Goal: Task Accomplishment & Management: Use online tool/utility

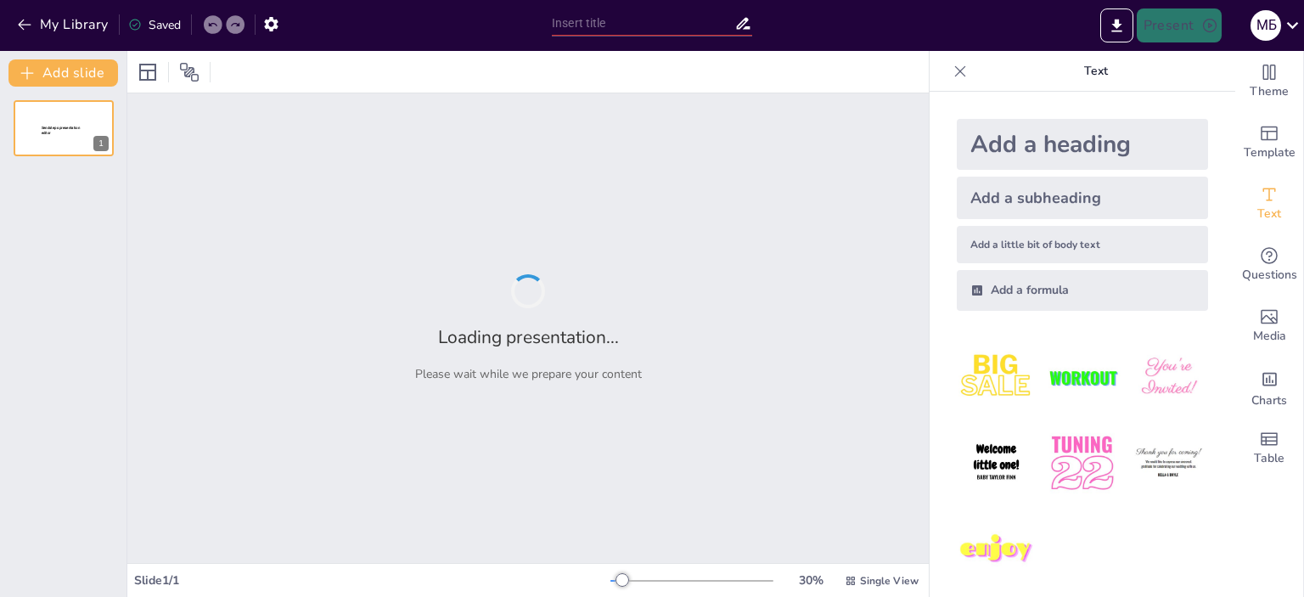
type input "[DATE]: Чи готові до писанкової магії?"
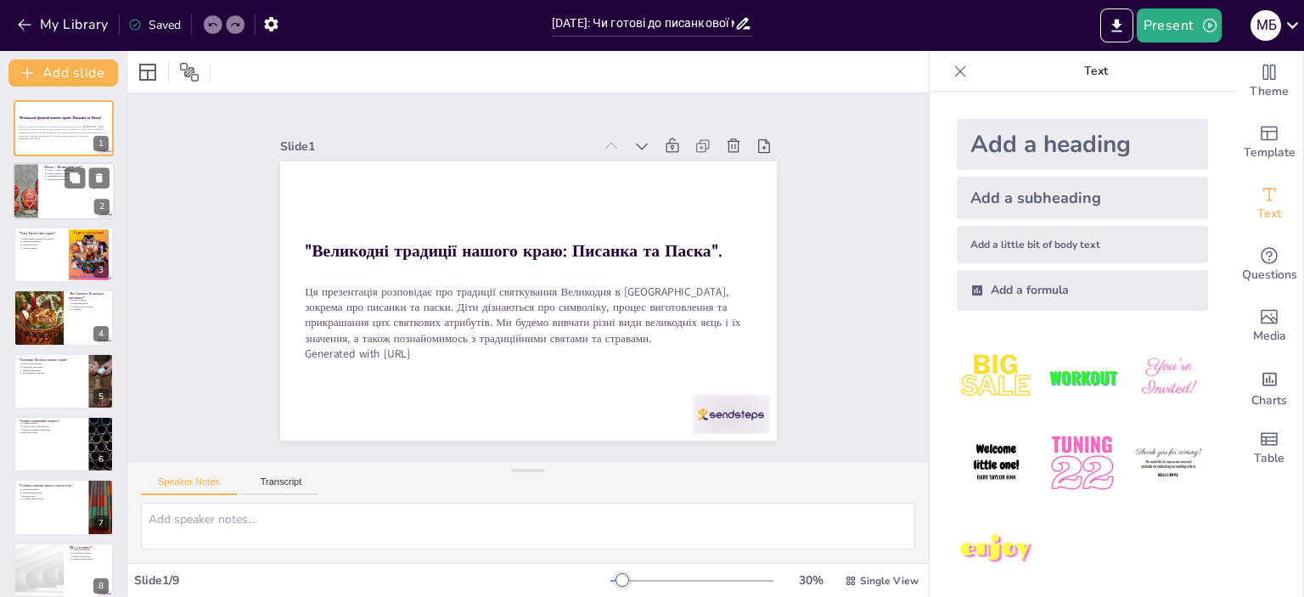
click at [47, 195] on div at bounding box center [64, 192] width 102 height 58
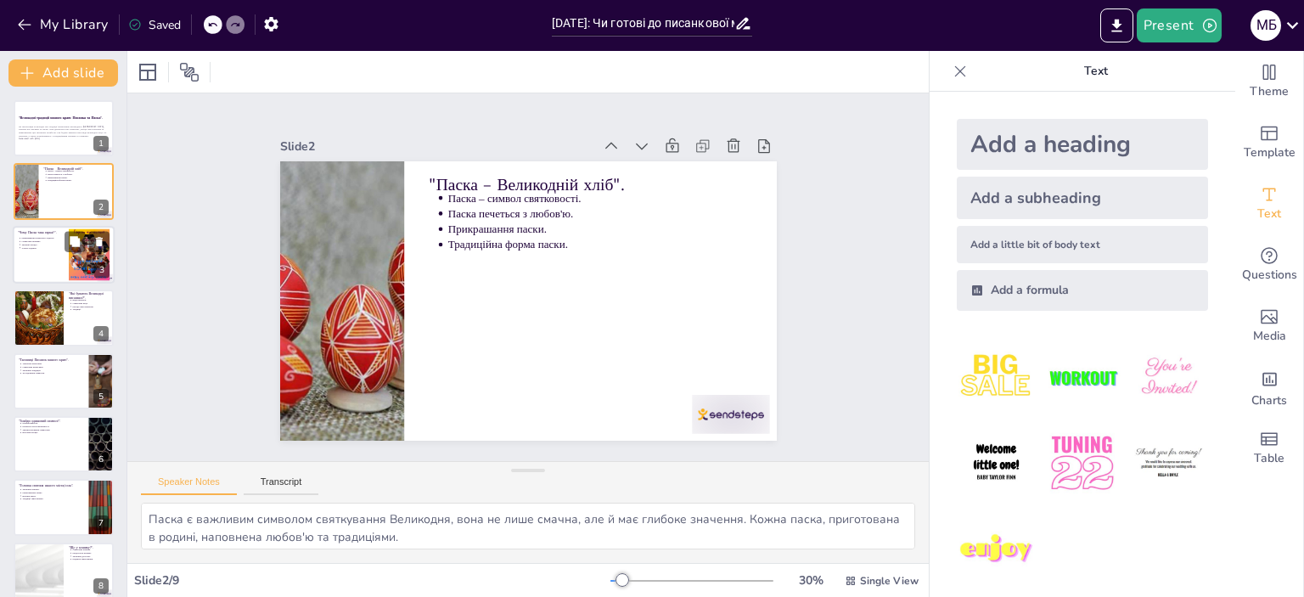
click at [49, 250] on div at bounding box center [64, 255] width 102 height 58
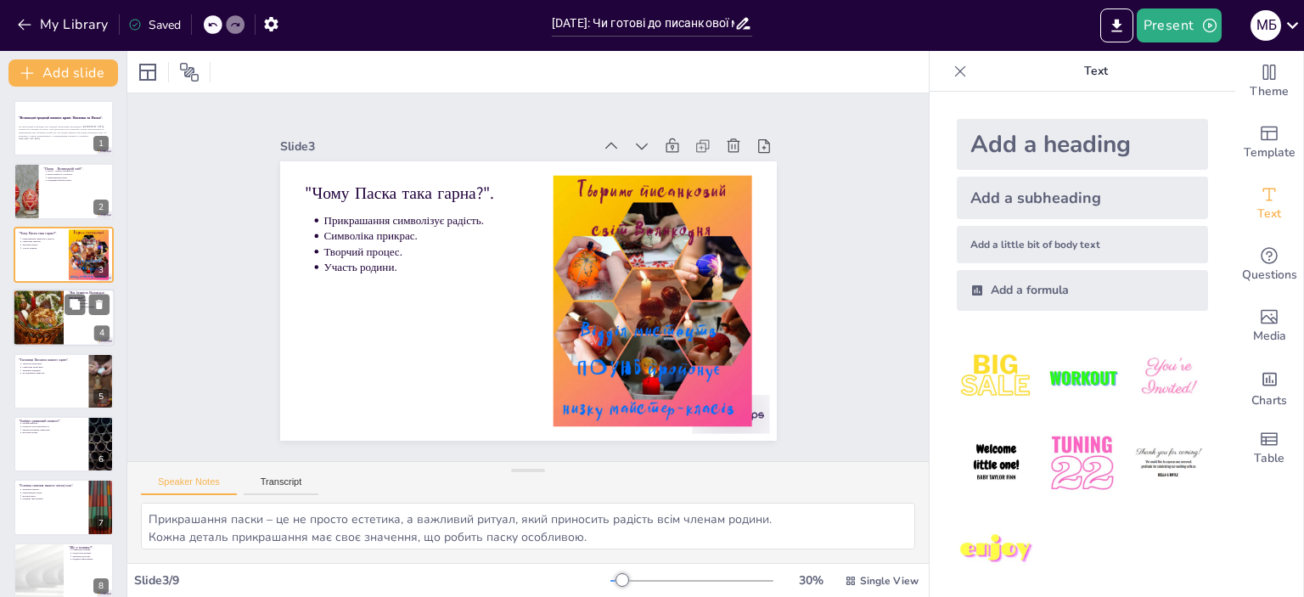
click at [37, 328] on div at bounding box center [38, 318] width 102 height 58
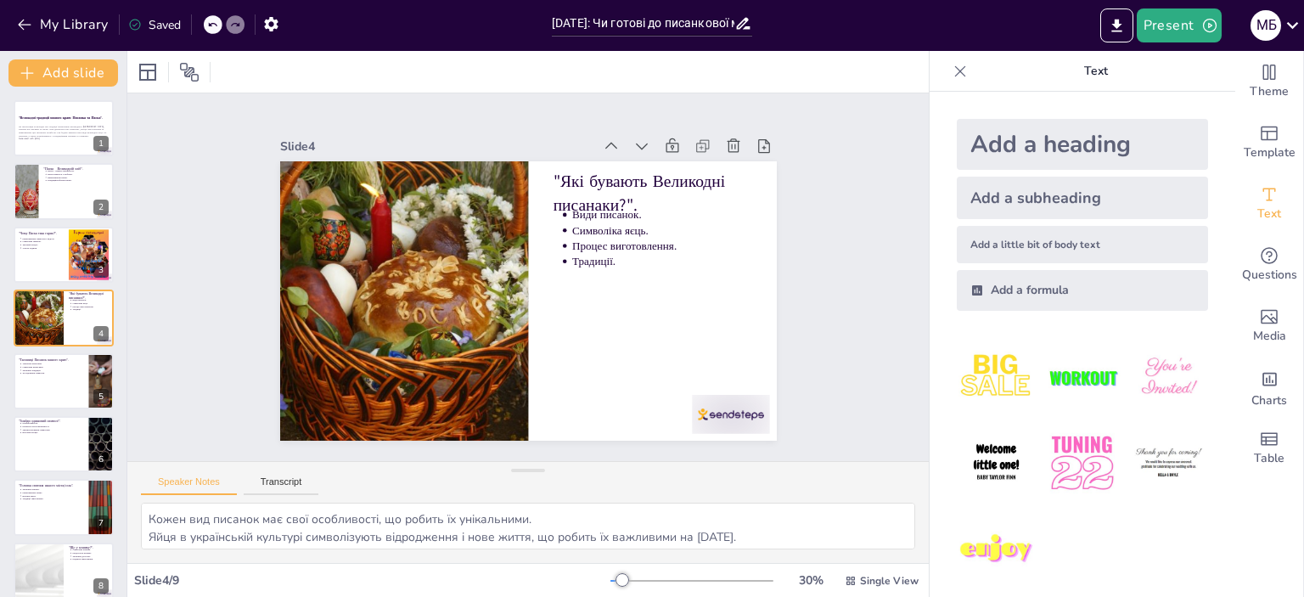
click at [31, 372] on p "Дослідження символів." at bounding box center [52, 372] width 61 height 3
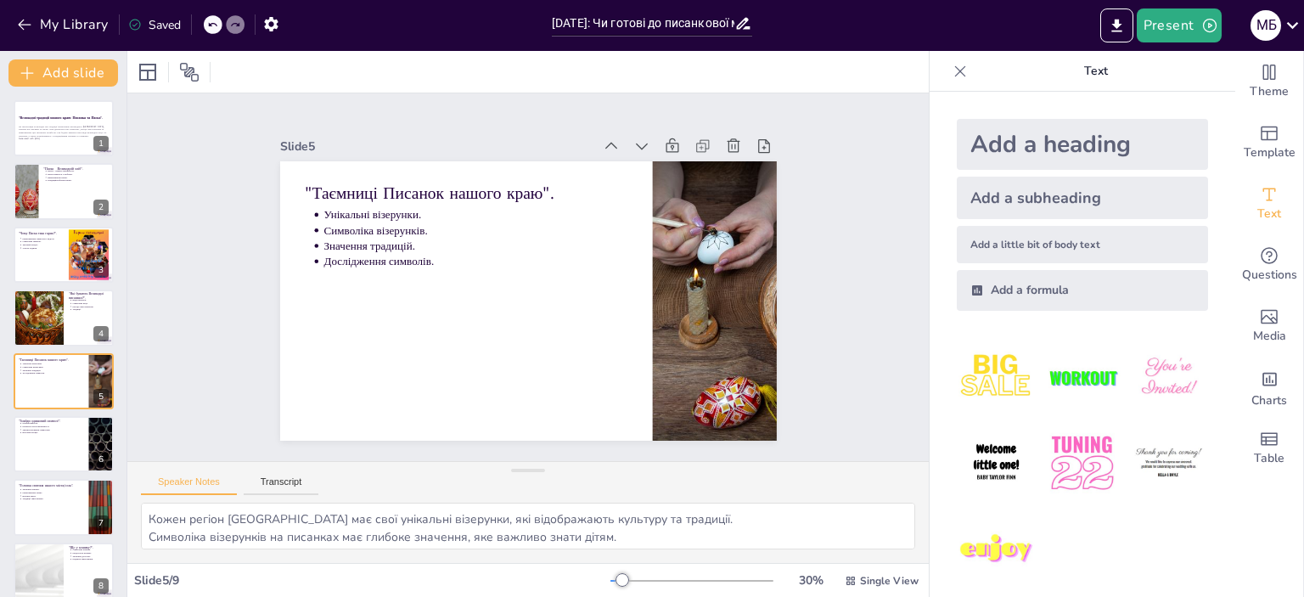
scroll to position [39, 0]
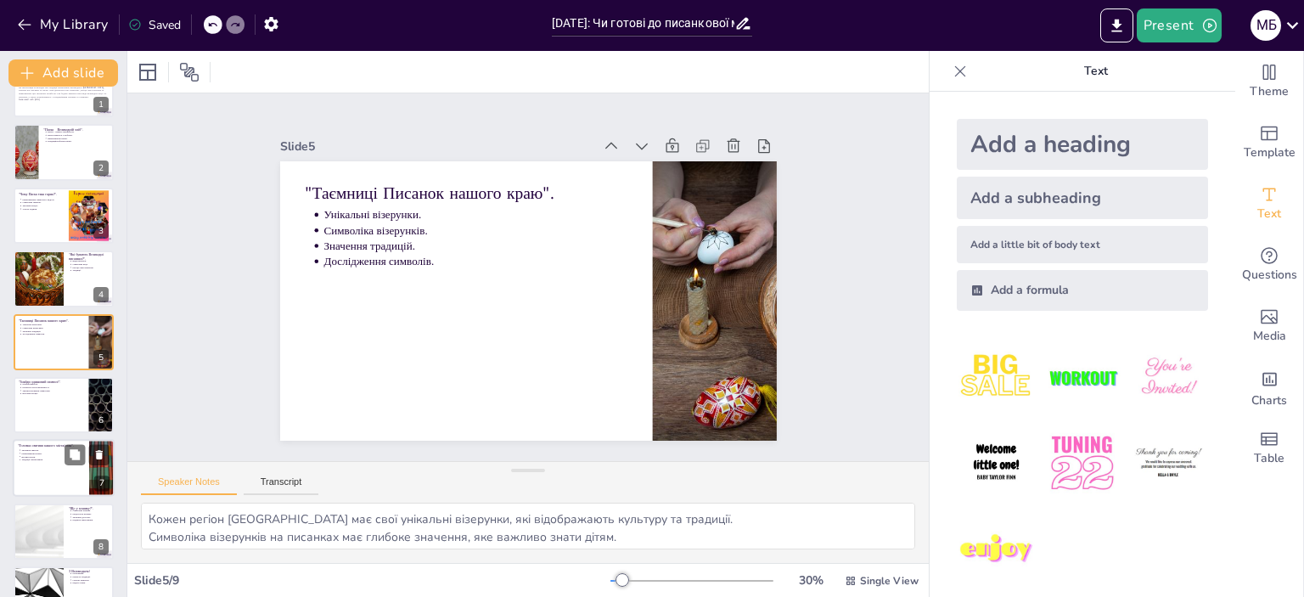
click at [44, 412] on div at bounding box center [64, 405] width 100 height 56
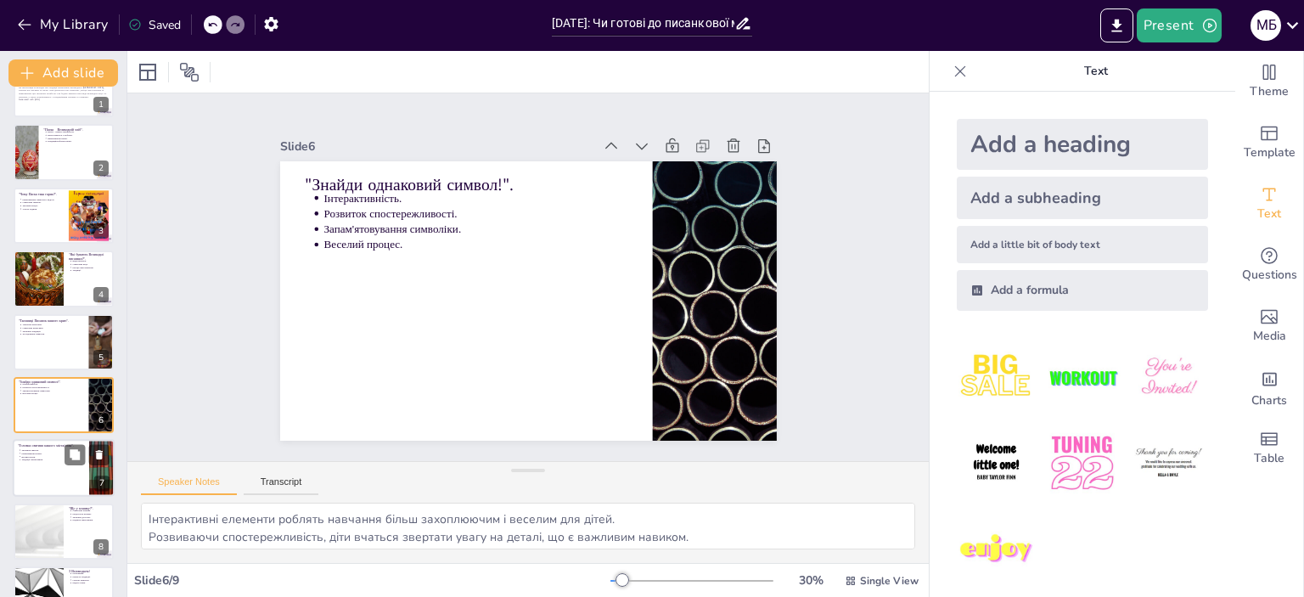
scroll to position [78, 0]
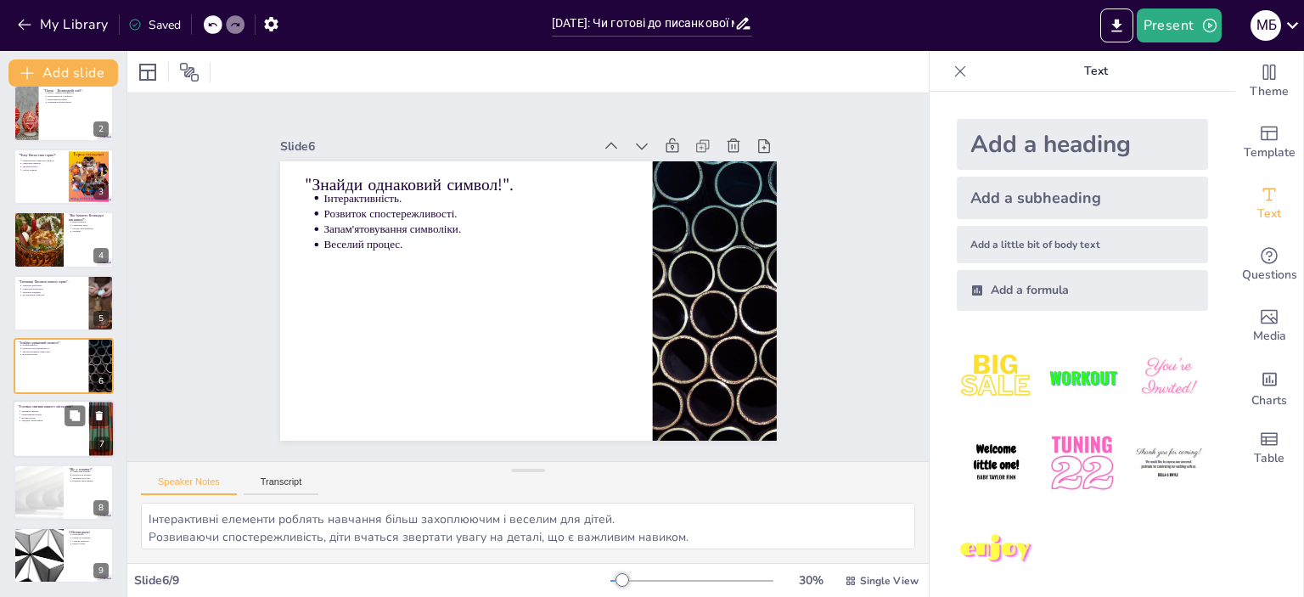
click at [31, 425] on div at bounding box center [64, 430] width 102 height 58
type textarea "[DEMOGRAPHIC_DATA] є важливим місцем для громади, де люди збираються для спільн…"
